Goal: Communication & Community: Answer question/provide support

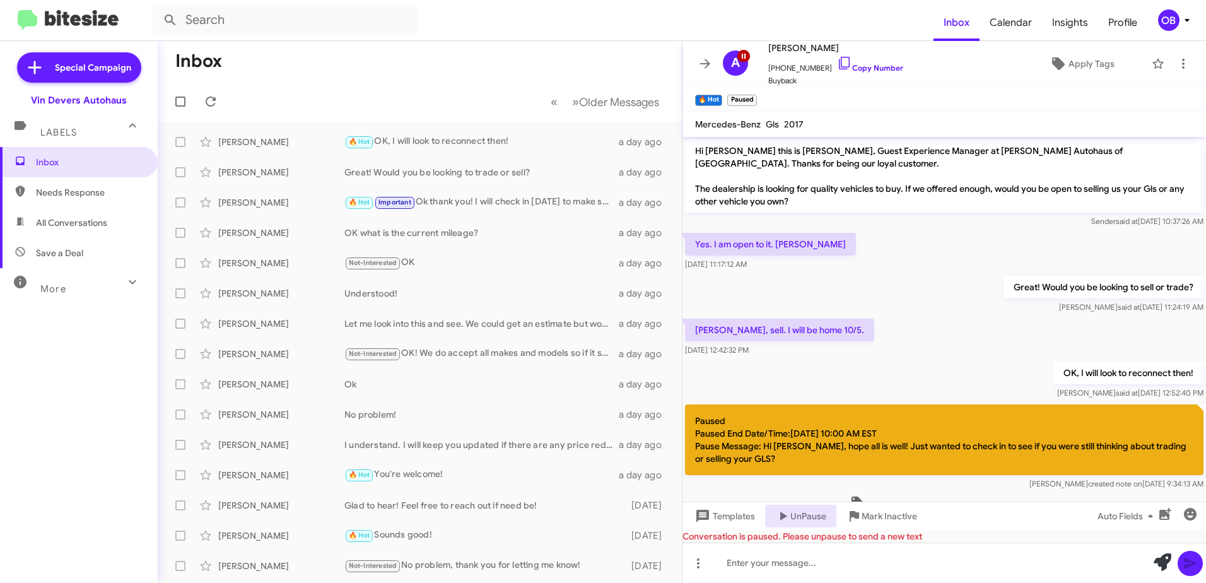
scroll to position [37, 0]
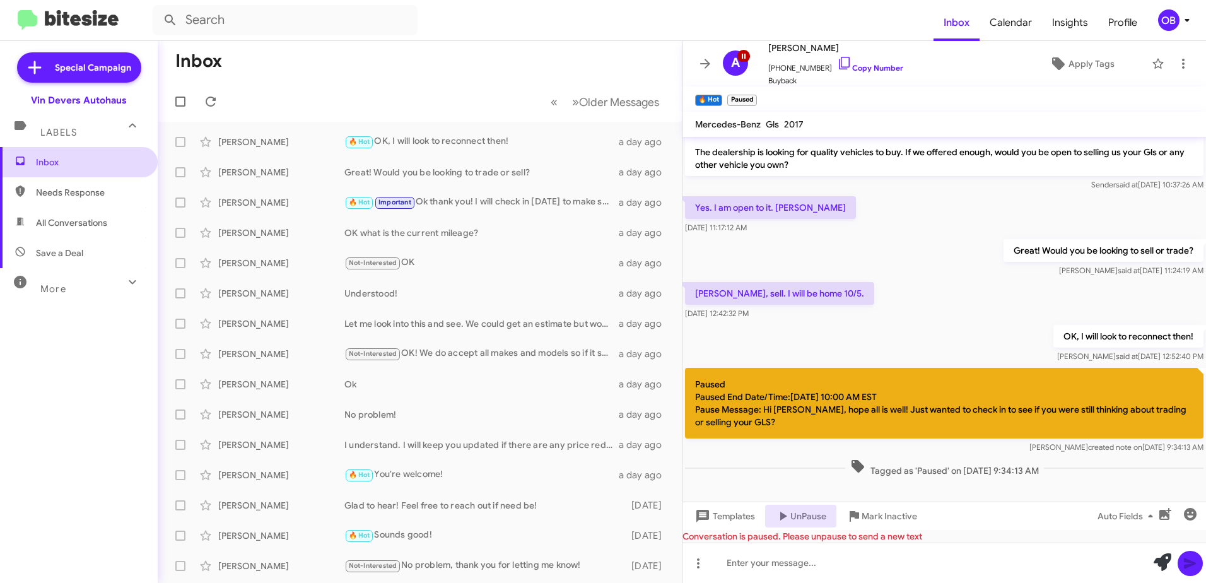
click at [90, 158] on span "Inbox" at bounding box center [89, 162] width 107 height 13
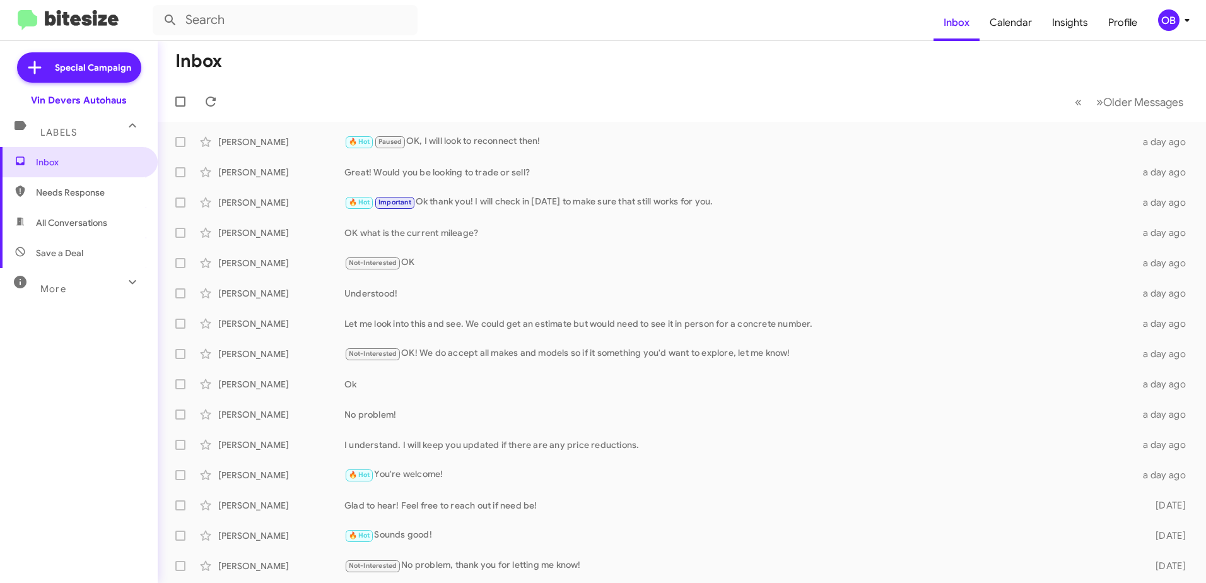
click at [122, 281] on mat-icon at bounding box center [132, 282] width 20 height 20
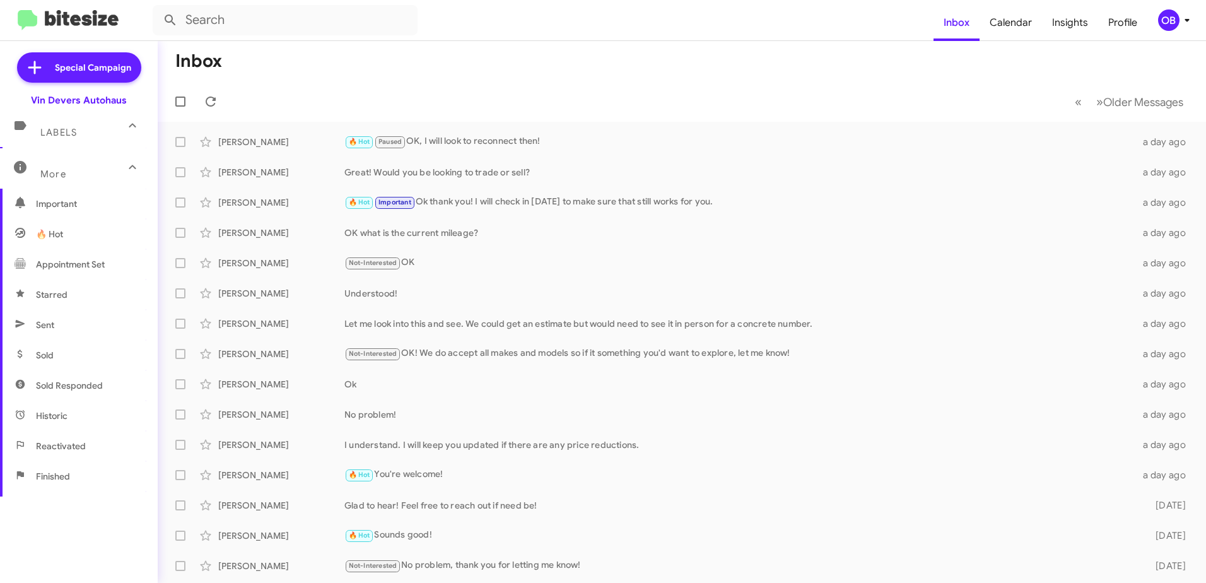
scroll to position [57, 0]
click at [93, 269] on span "Important" at bounding box center [89, 267] width 107 height 13
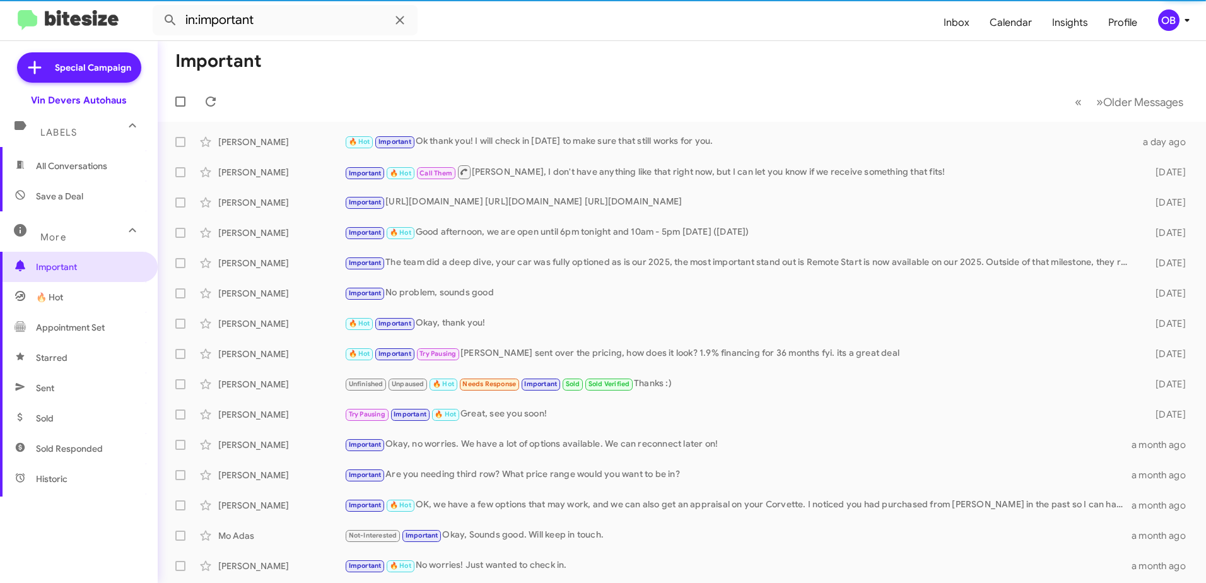
click at [74, 186] on span "Save a Deal" at bounding box center [79, 196] width 158 height 30
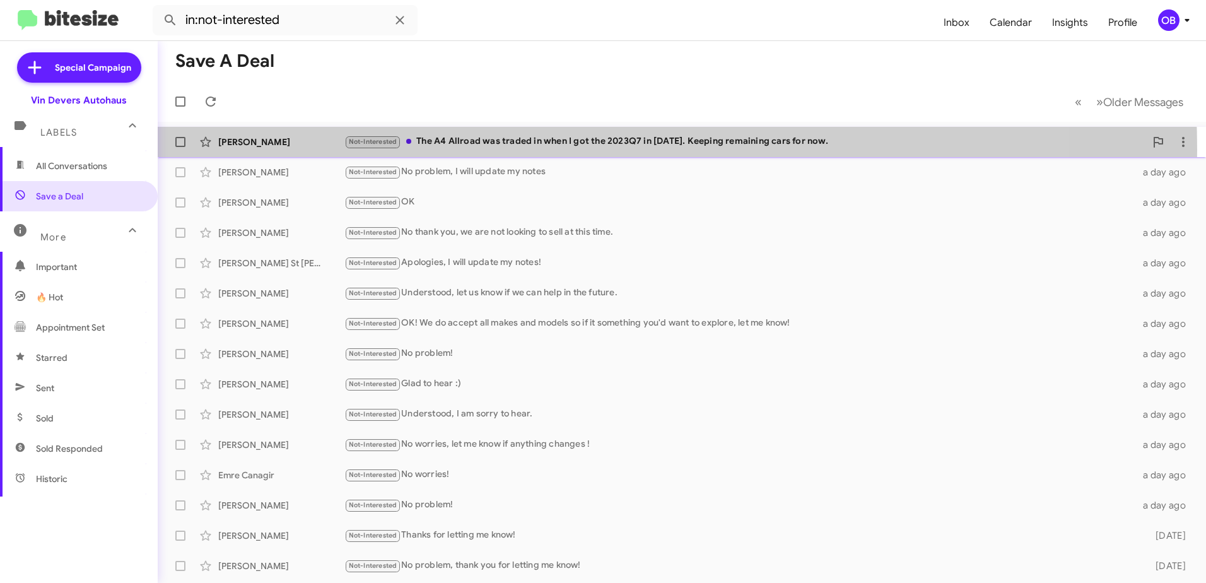
click at [492, 150] on div "[PERSON_NAME] Not-Interested The A4 Allroad was traded in when I got the 2023Q7…" at bounding box center [682, 141] width 1028 height 25
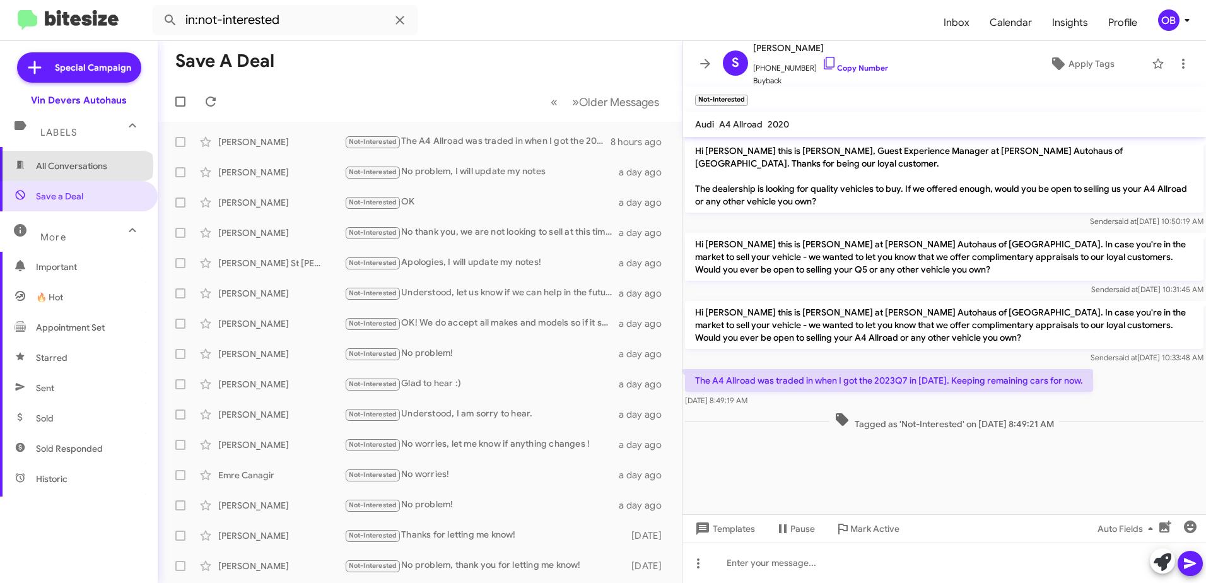
click at [76, 165] on span "All Conversations" at bounding box center [71, 166] width 71 height 13
type input "in:all-conversations"
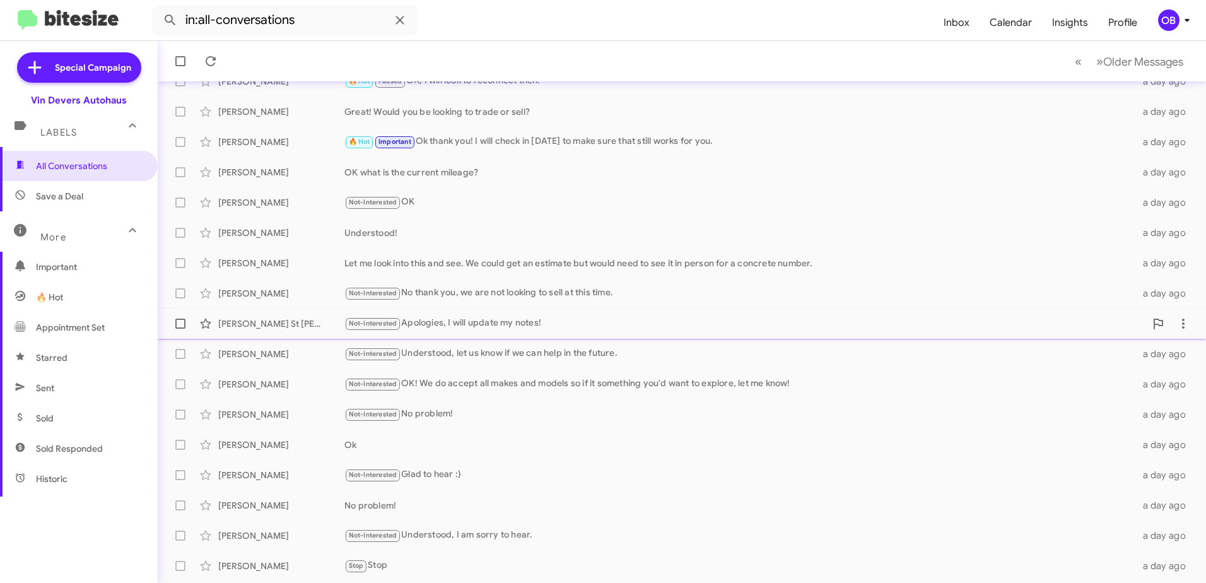
scroll to position [150, 0]
